Goal: Browse casually

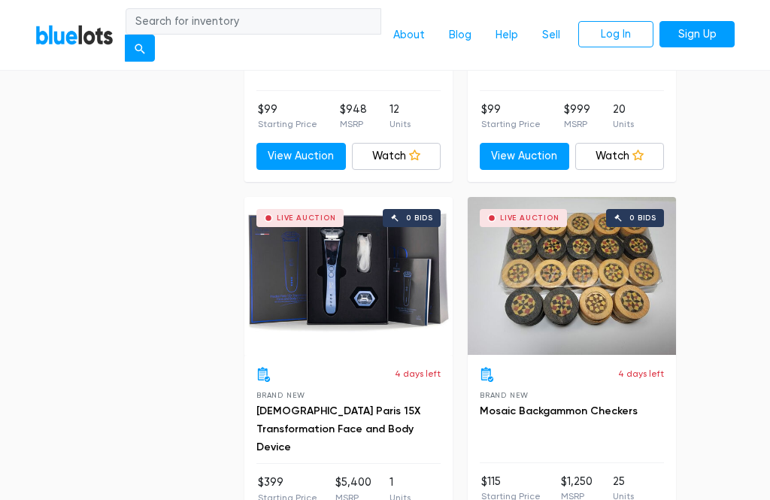
scroll to position [4769, 0]
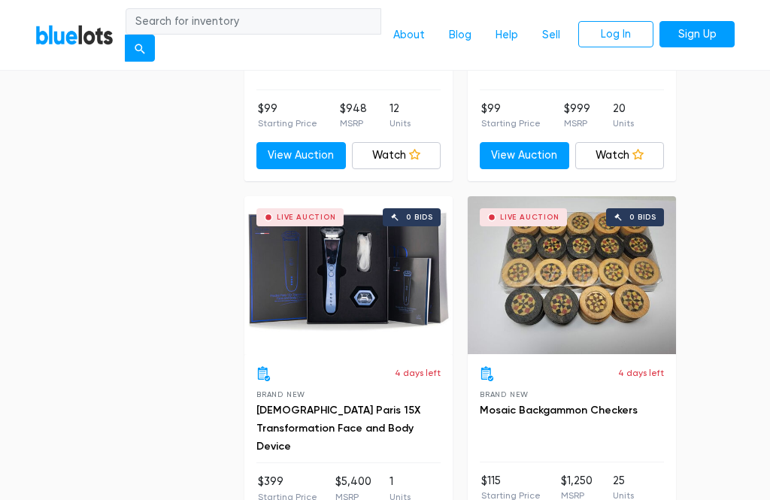
click at [368, 265] on div "Live Auction 0 bids" at bounding box center [348, 275] width 208 height 158
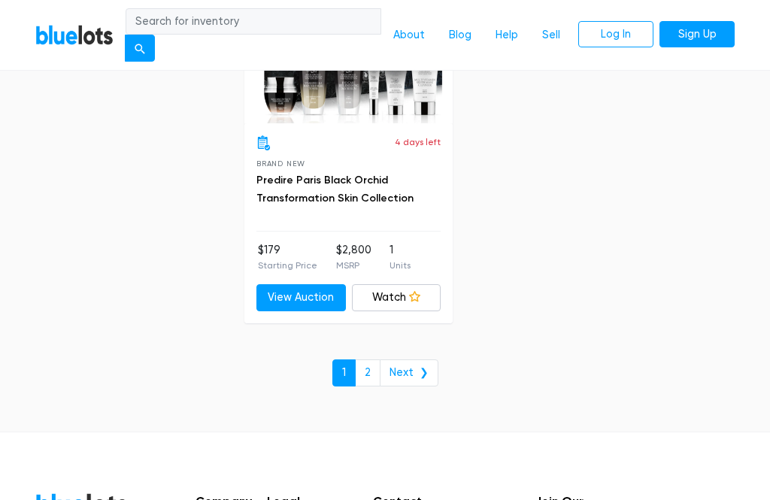
scroll to position [9854, 0]
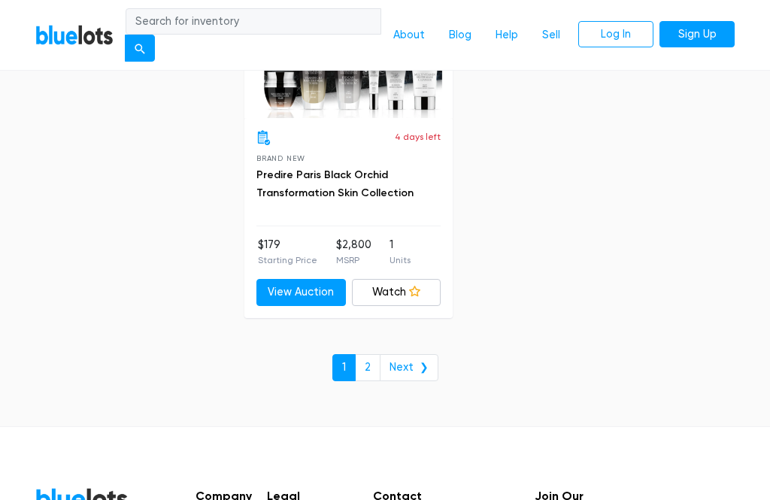
click at [380, 354] on link "2" at bounding box center [368, 367] width 26 height 27
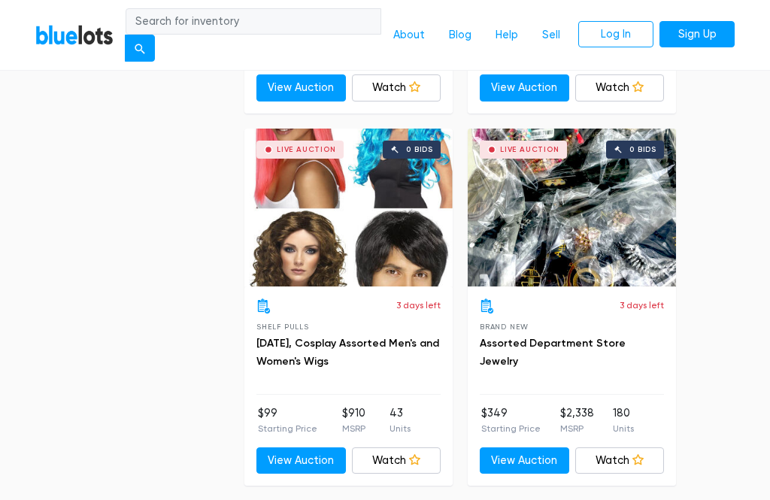
scroll to position [4111, 0]
